Goal: Task Accomplishment & Management: Use online tool/utility

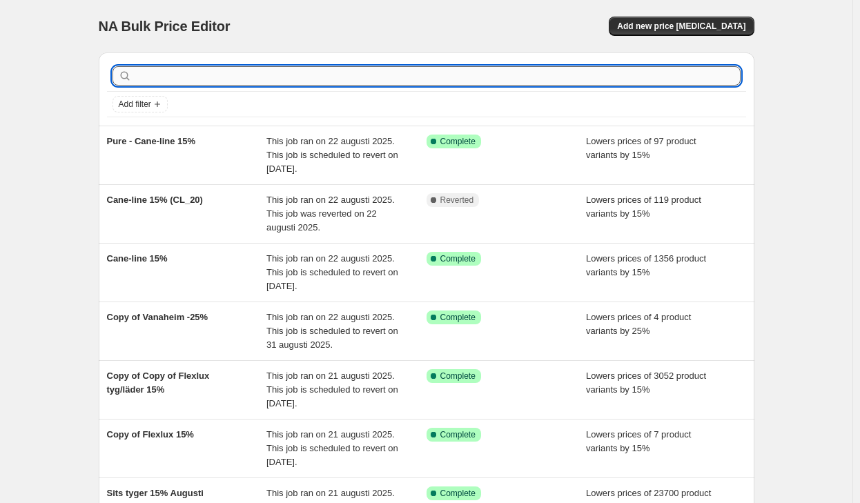
click at [630, 79] on input "text" at bounding box center [438, 75] width 606 height 19
type input "cinas"
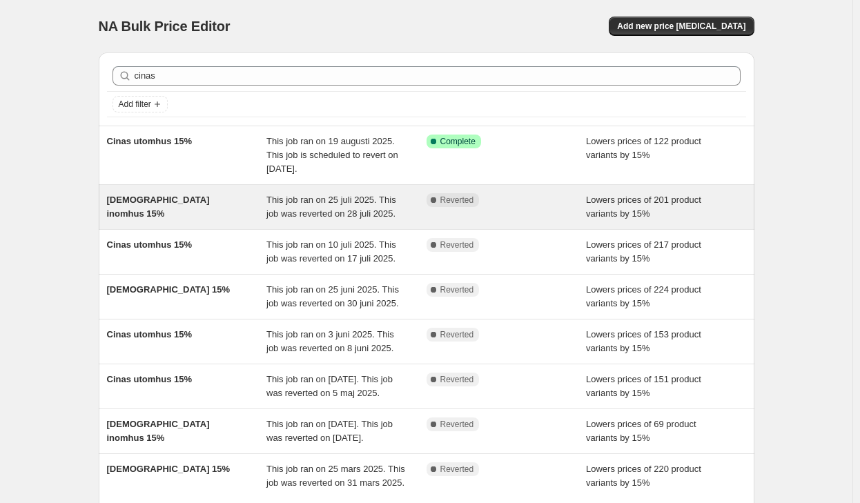
click at [337, 206] on div "This job ran on 25 juli 2025. This job was reverted on 28 juli 2025." at bounding box center [346, 207] width 160 height 28
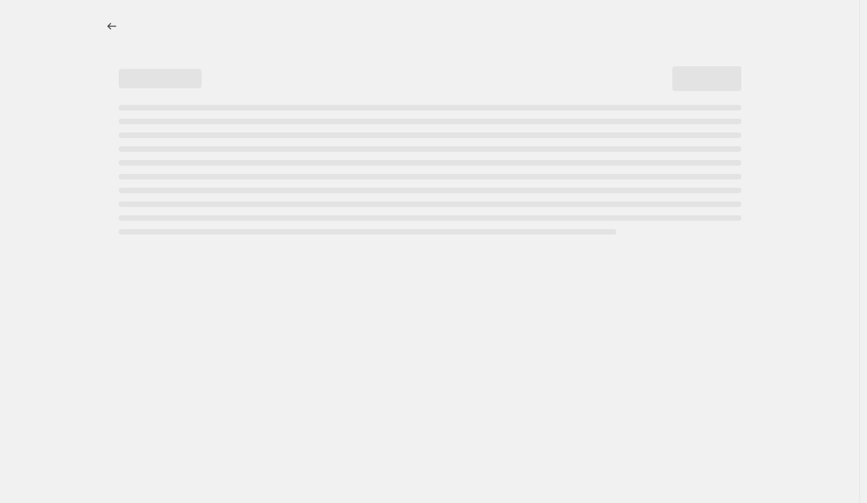
select select "percentage"
select select "product_status"
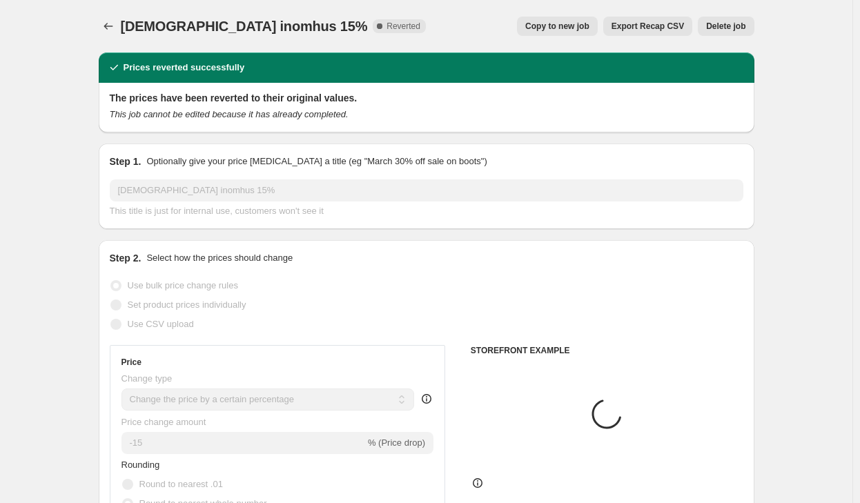
select select "vendor"
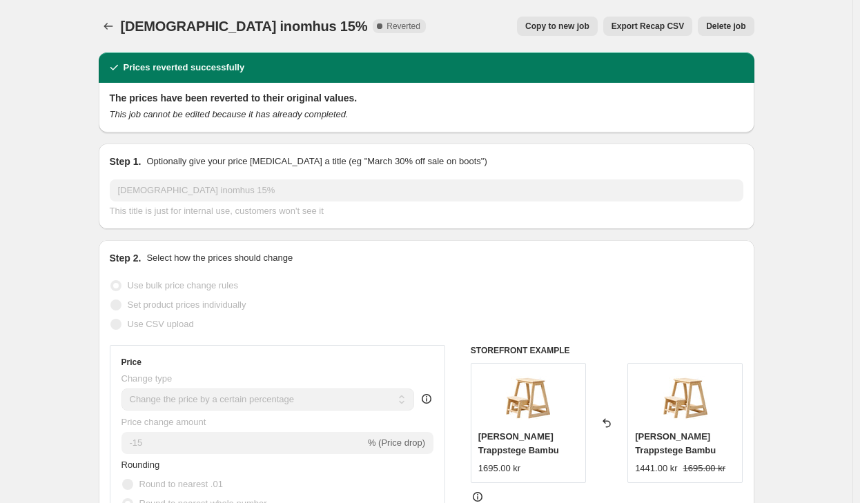
click at [577, 25] on span "Copy to new job" at bounding box center [557, 26] width 64 height 11
select select "percentage"
select select "product_status"
select select "vendor"
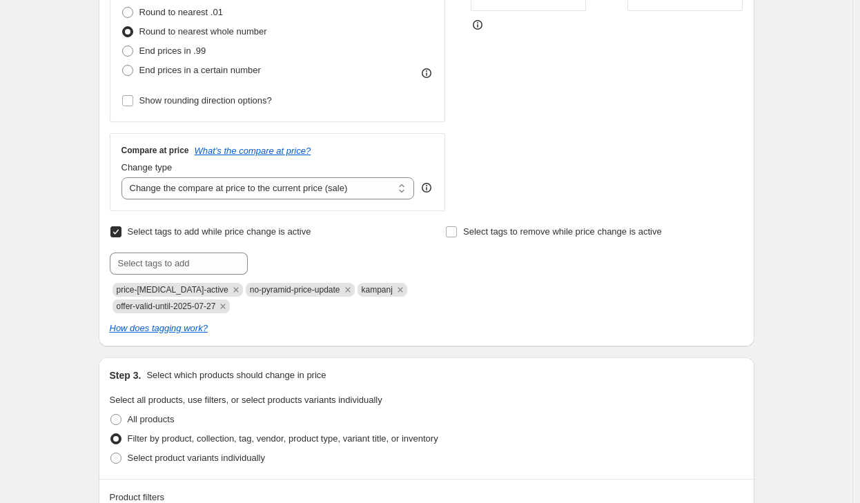
scroll to position [414, 0]
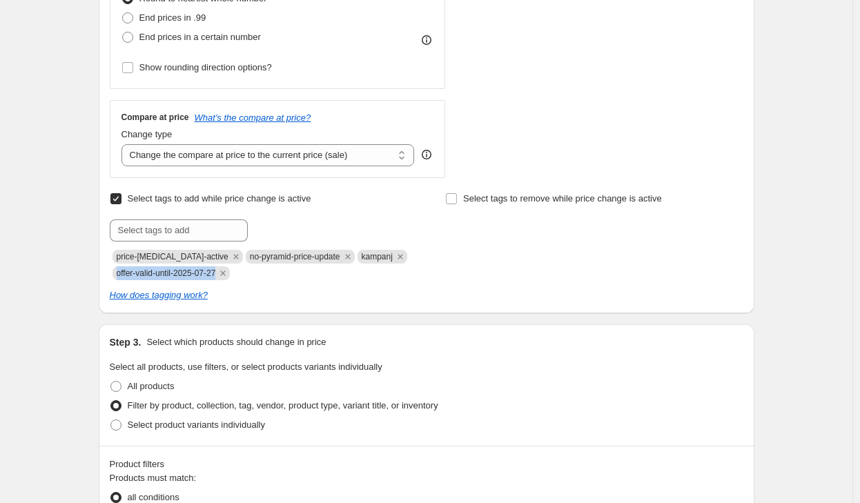
drag, startPoint x: 222, startPoint y: 274, endPoint x: 117, endPoint y: 260, distance: 105.8
click at [88, 276] on div "Create new price [MEDICAL_DATA]. This page is ready Create new price [MEDICAL_D…" at bounding box center [426, 415] width 689 height 1659
copy span "offer-valid-until-2025-07-27"
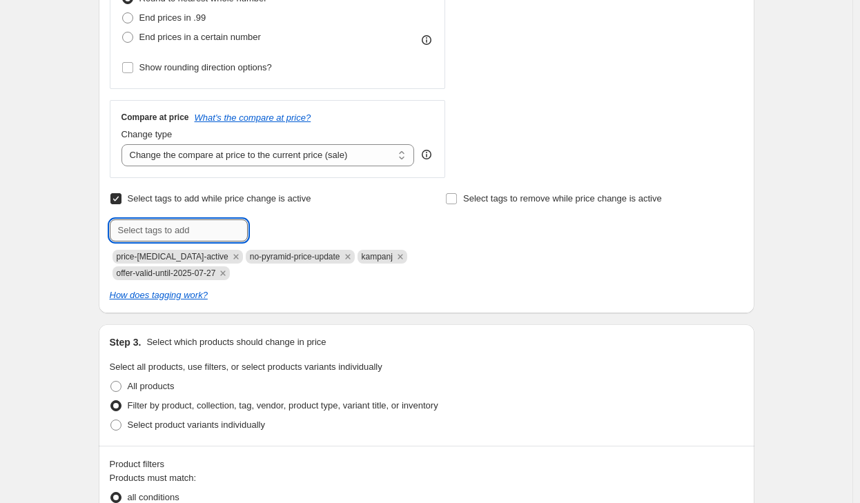
click at [179, 226] on input "text" at bounding box center [179, 230] width 138 height 22
paste input "offer-valid-until-2025-07-27"
click at [217, 235] on input "offer-valid-until-2025-07-27" at bounding box center [179, 230] width 138 height 22
drag, startPoint x: 239, startPoint y: 236, endPoint x: 225, endPoint y: 233, distance: 14.2
click at [225, 233] on input "offer-valid-until-2025-08-27" at bounding box center [179, 230] width 138 height 22
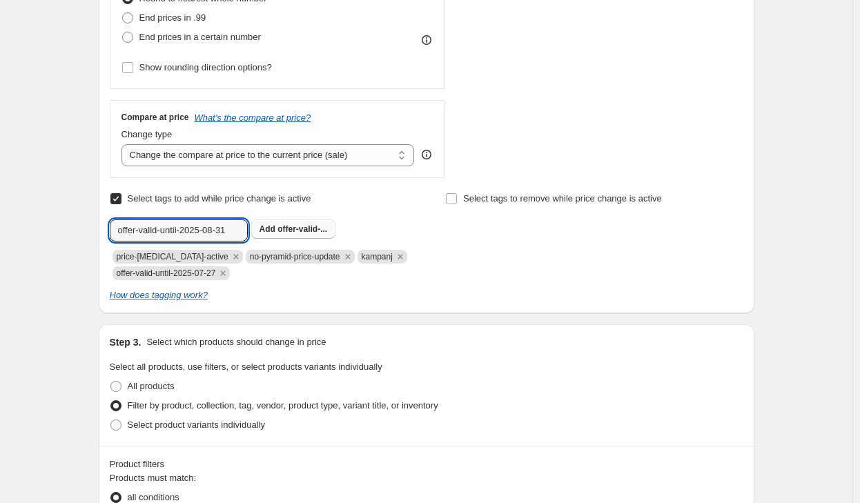
type input "offer-valid-until-2025-08-31"
click at [327, 227] on span "offer-valid-..." at bounding box center [302, 229] width 50 height 10
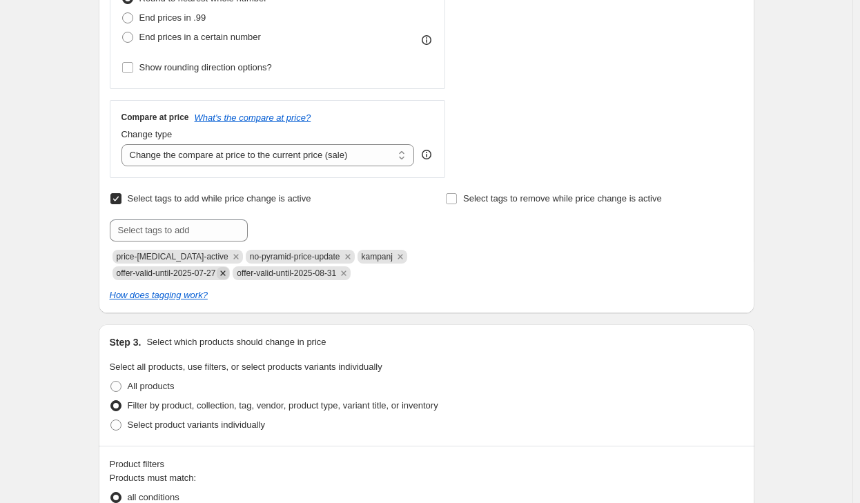
click at [228, 274] on icon "Remove offer-valid-until-2025-07-27" at bounding box center [223, 273] width 12 height 12
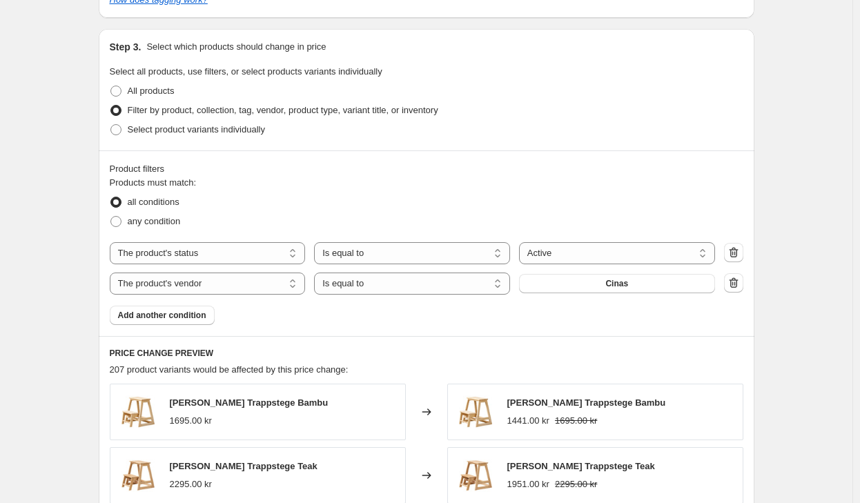
scroll to position [759, 0]
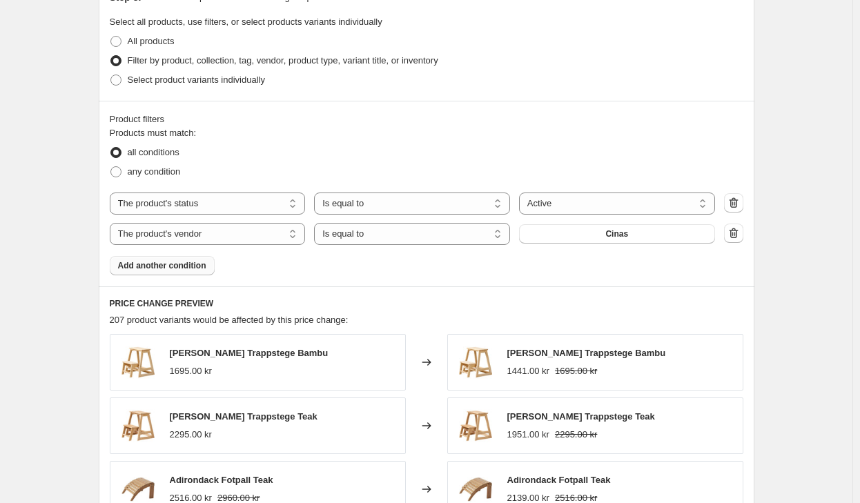
click at [172, 263] on span "Add another condition" at bounding box center [162, 265] width 88 height 11
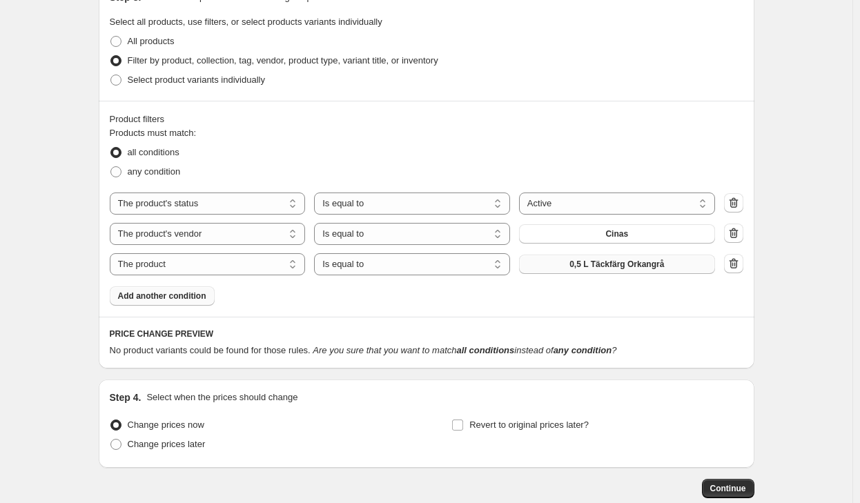
click at [625, 266] on span "0,5 L Täckfärg Orkangrå" at bounding box center [616, 264] width 95 height 11
click at [160, 252] on div "The product The product's collection The product's tag The product's vendor The…" at bounding box center [426, 234] width 633 height 83
click at [171, 259] on select "The product The product's collection The product's tag The product's vendor The…" at bounding box center [208, 264] width 196 height 22
select select "tag"
click at [640, 266] on button "0" at bounding box center [617, 264] width 196 height 19
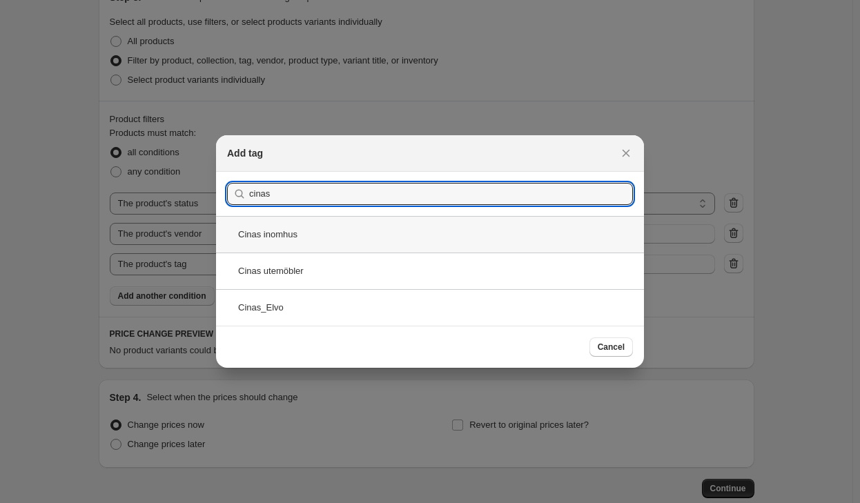
type input "cinas"
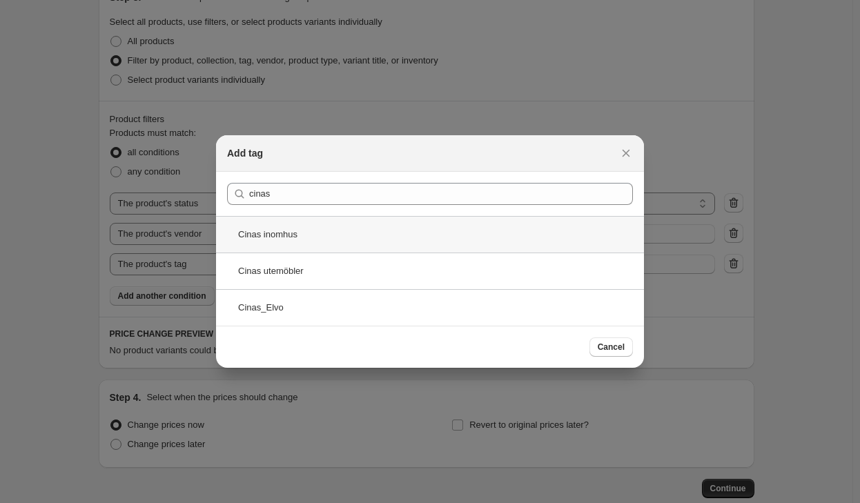
click at [242, 227] on div "Cinas inomhus" at bounding box center [430, 234] width 428 height 37
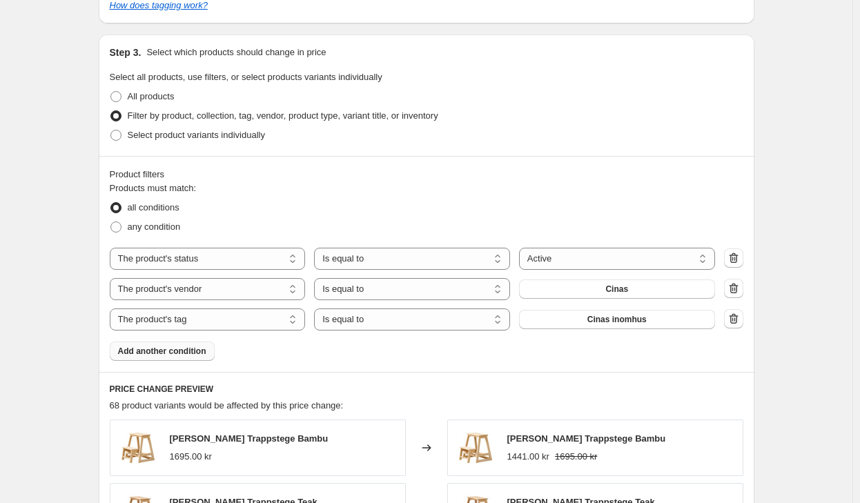
scroll to position [1187, 0]
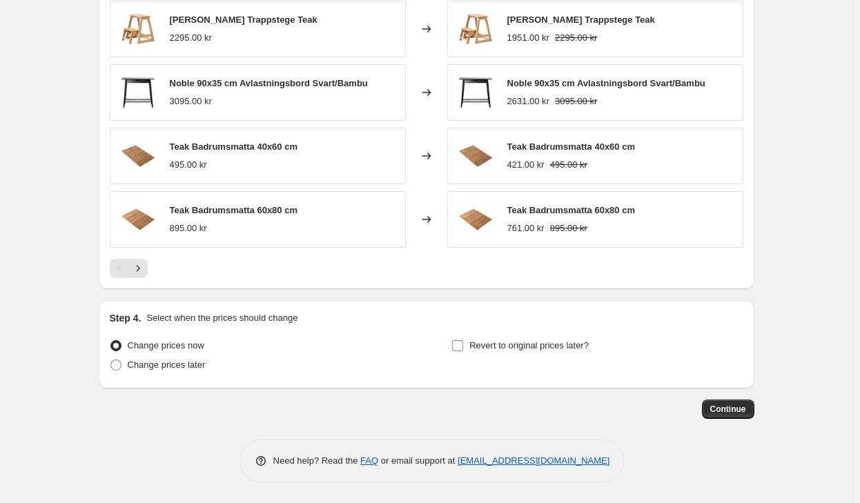
click at [521, 343] on span "Revert to original prices later?" at bounding box center [528, 345] width 119 height 10
click at [463, 343] on input "Revert to original prices later?" at bounding box center [457, 345] width 11 height 11
checkbox input "true"
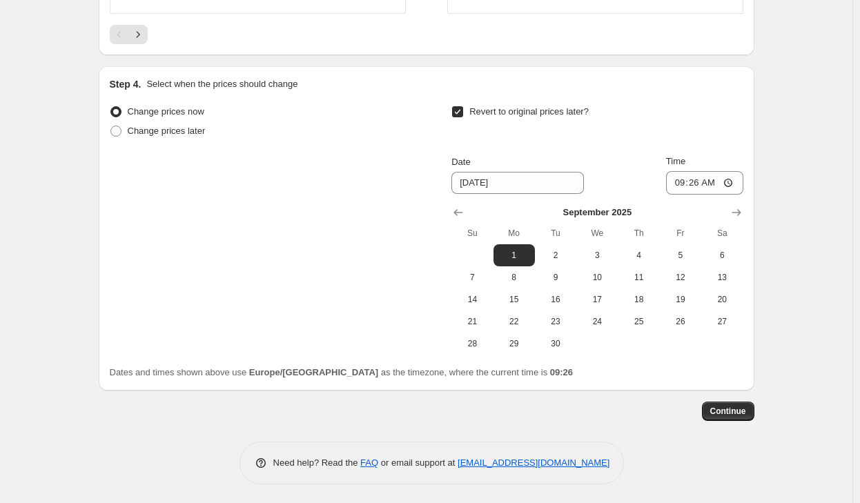
scroll to position [1423, 0]
click at [460, 211] on icon "Show previous month, August 2025" at bounding box center [458, 211] width 14 height 14
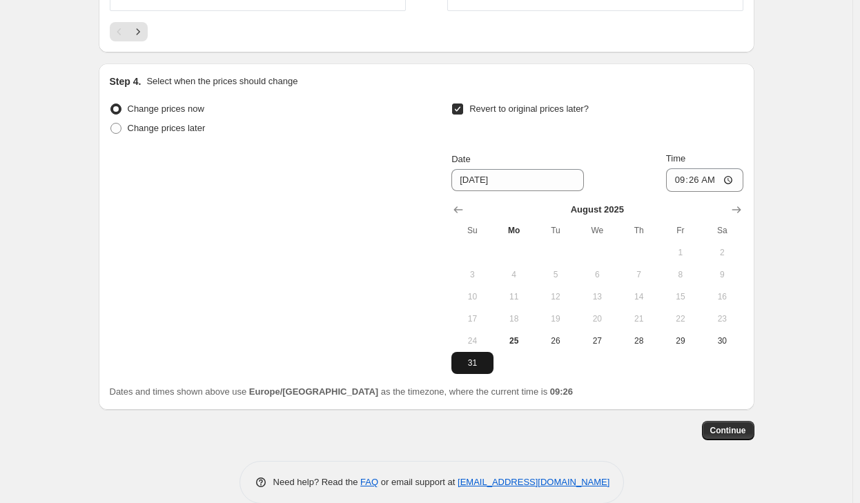
click at [474, 355] on button "31" at bounding box center [471, 363] width 41 height 22
type input "[DATE]"
click at [702, 179] on input "09:26" at bounding box center [704, 179] width 77 height 23
type input "23:59"
click at [736, 213] on icon "Show next month, September 2025" at bounding box center [736, 210] width 14 height 14
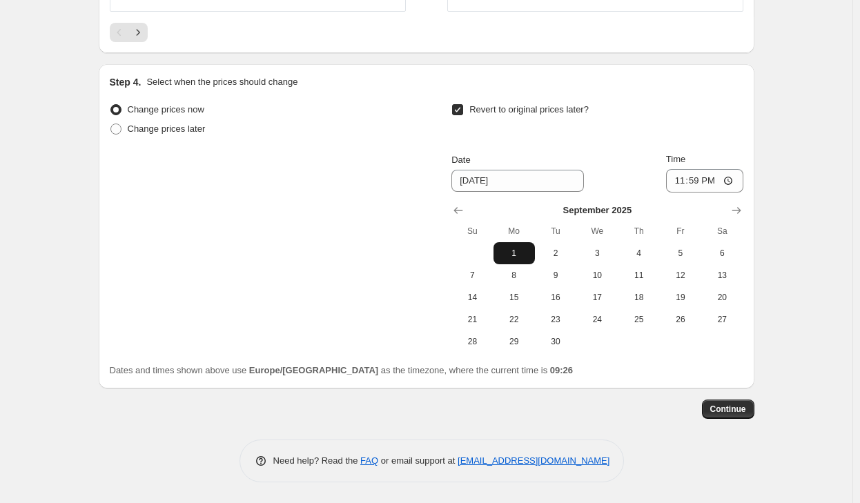
click at [519, 257] on span "1" at bounding box center [514, 253] width 30 height 11
type input "[DATE]"
click at [700, 179] on input "23:59" at bounding box center [704, 180] width 77 height 23
type input "06:00"
click at [727, 410] on span "Continue" at bounding box center [728, 409] width 36 height 11
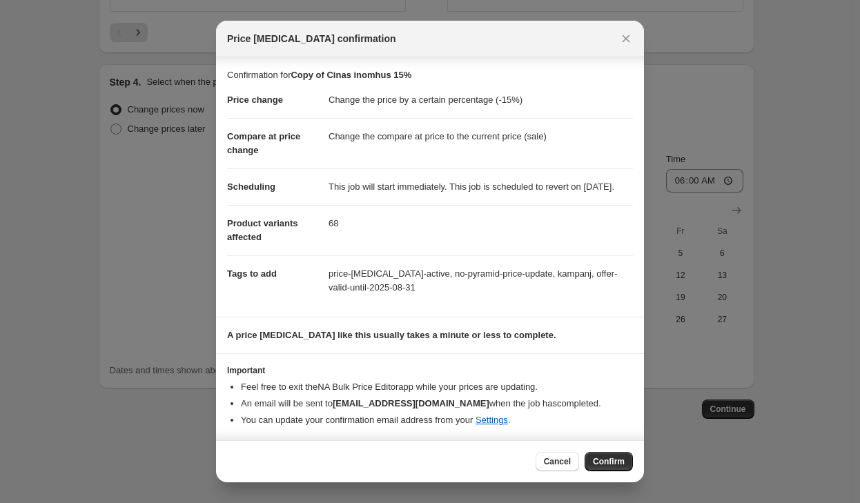
scroll to position [14, 0]
click at [600, 455] on button "Confirm" at bounding box center [608, 461] width 48 height 19
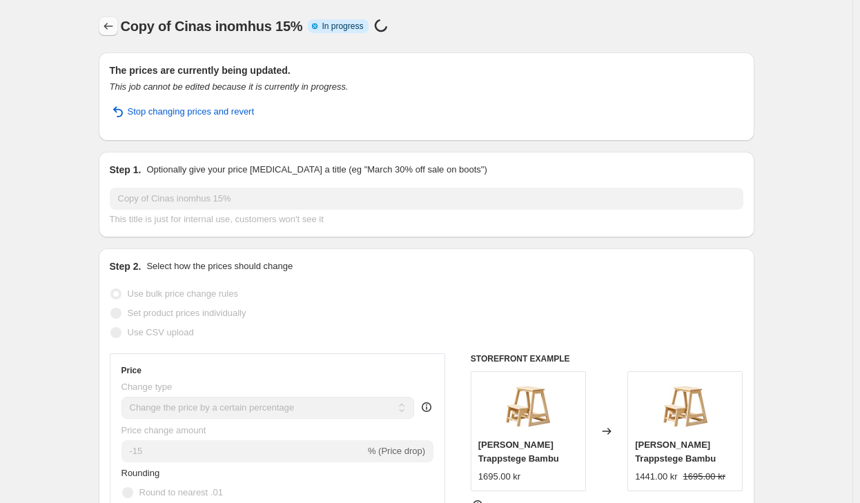
click at [104, 21] on icon "Price change jobs" at bounding box center [108, 26] width 14 height 14
